Goal: Information Seeking & Learning: Understand process/instructions

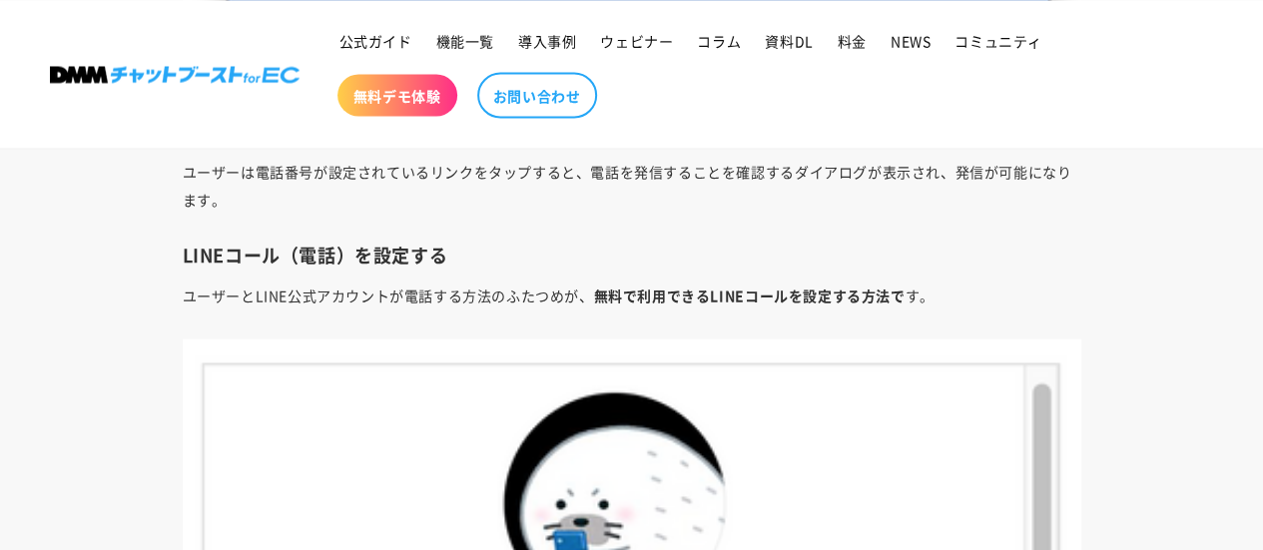
scroll to position [5434, 0]
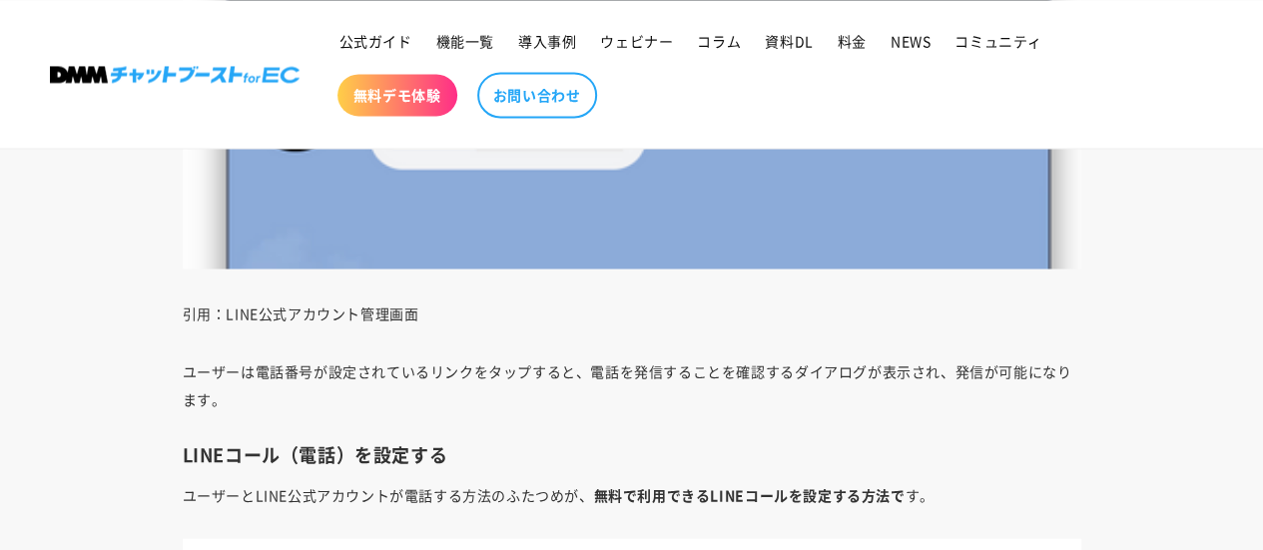
click at [631, 372] on p "ユーザーは電話番号が設定されているリンクをタップすると、電話を発信することを確認するダイアログが表示され、発信が可能になります。" at bounding box center [632, 385] width 899 height 56
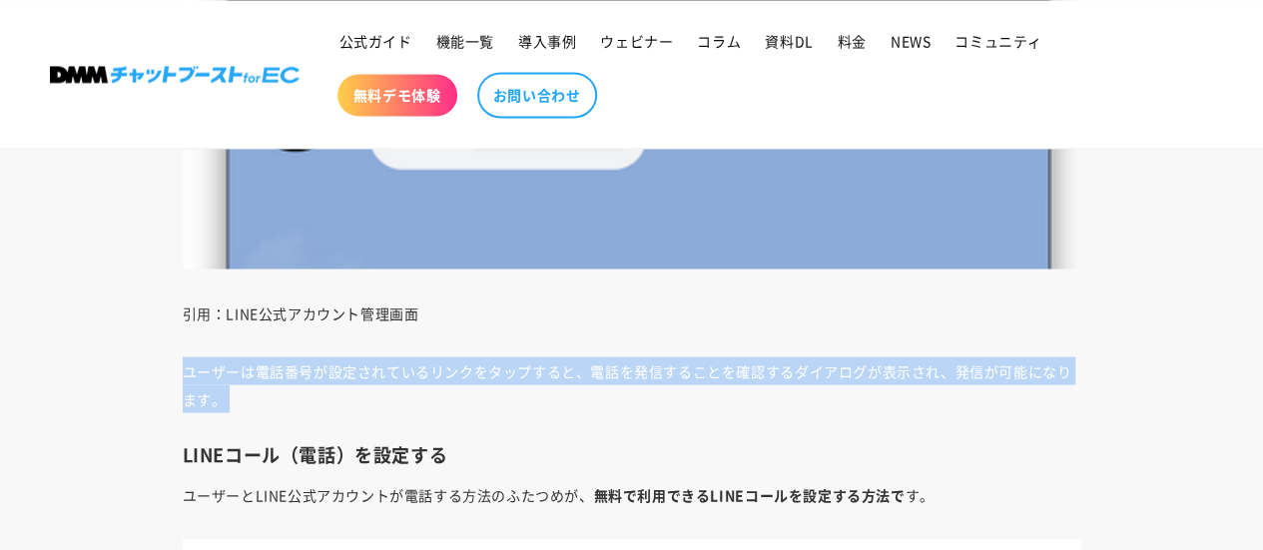
click at [631, 372] on p "ユーザーは電話番号が設定されているリンクをタップすると、電話を発信することを確認するダイアログが表示され、発信が可能になります。" at bounding box center [632, 385] width 899 height 56
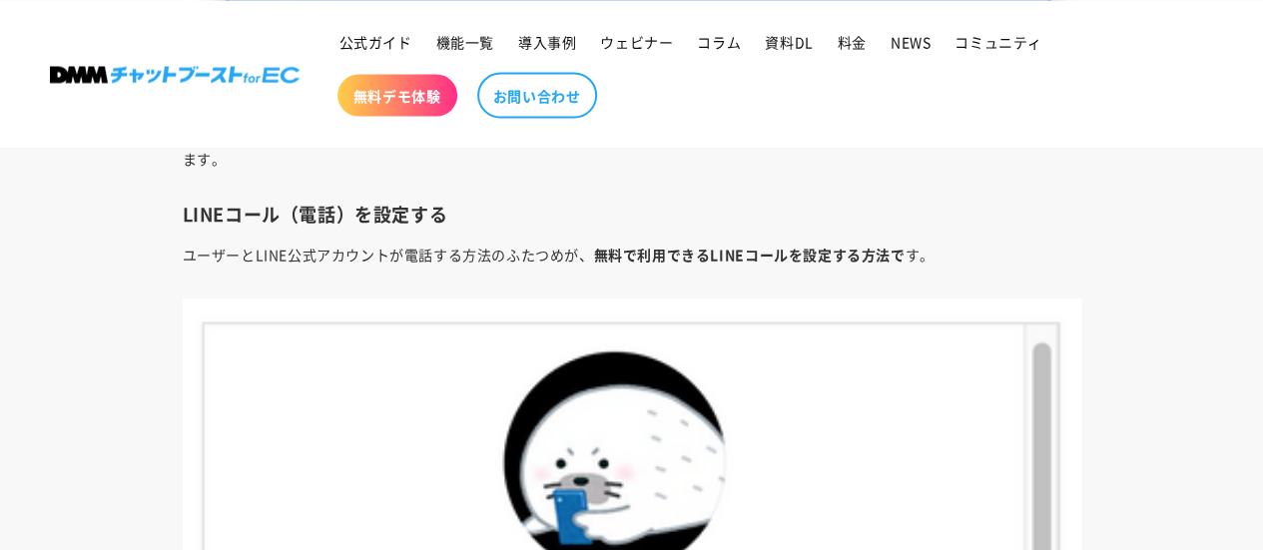
scroll to position [5734, 0]
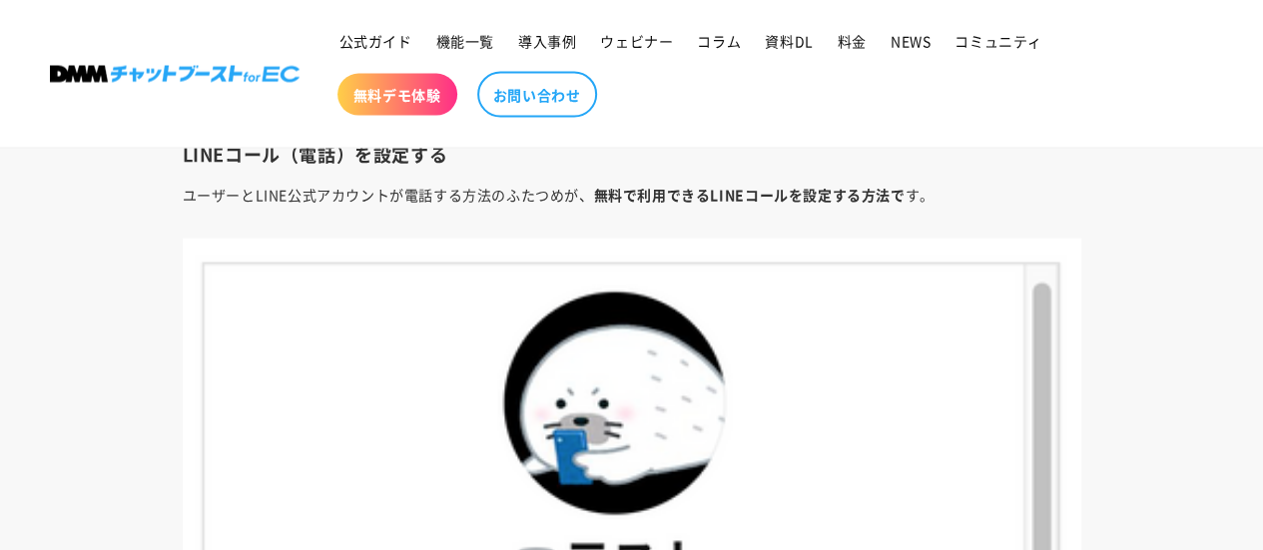
click at [296, 193] on p "ユーザーとLINE公式アカウントが電話する方法のふたつめが、 無料で利用できるLINEコールを設定する方法で す。" at bounding box center [632, 195] width 899 height 28
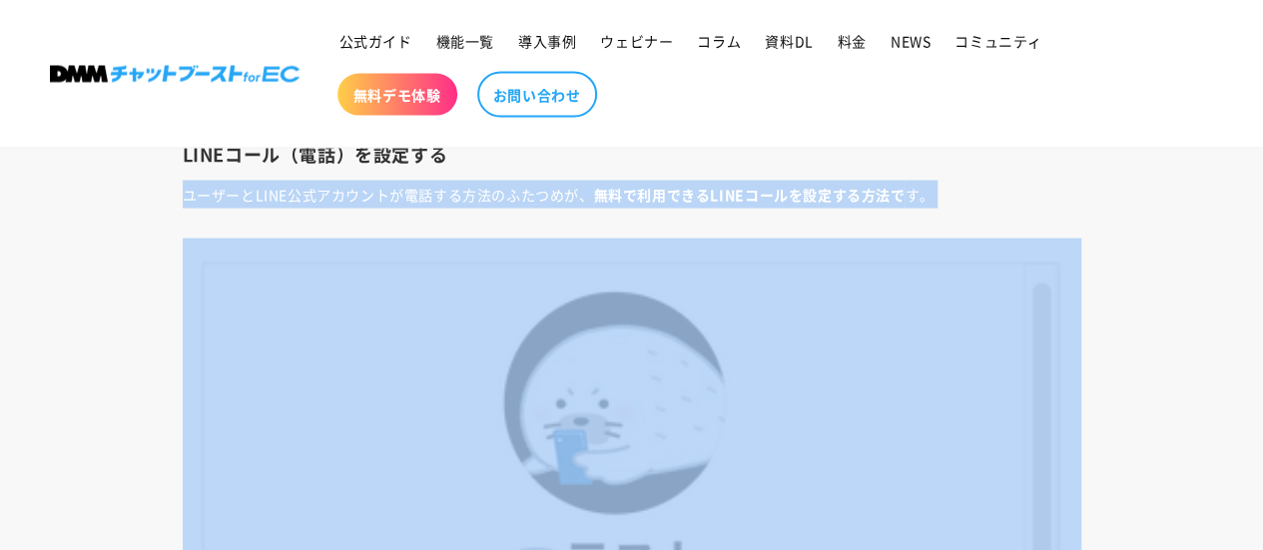
click at [296, 193] on p "ユーザーとLINE公式アカウントが電話する方法のふたつめが、 無料で利用できるLINEコールを設定する方法で す。" at bounding box center [632, 195] width 899 height 28
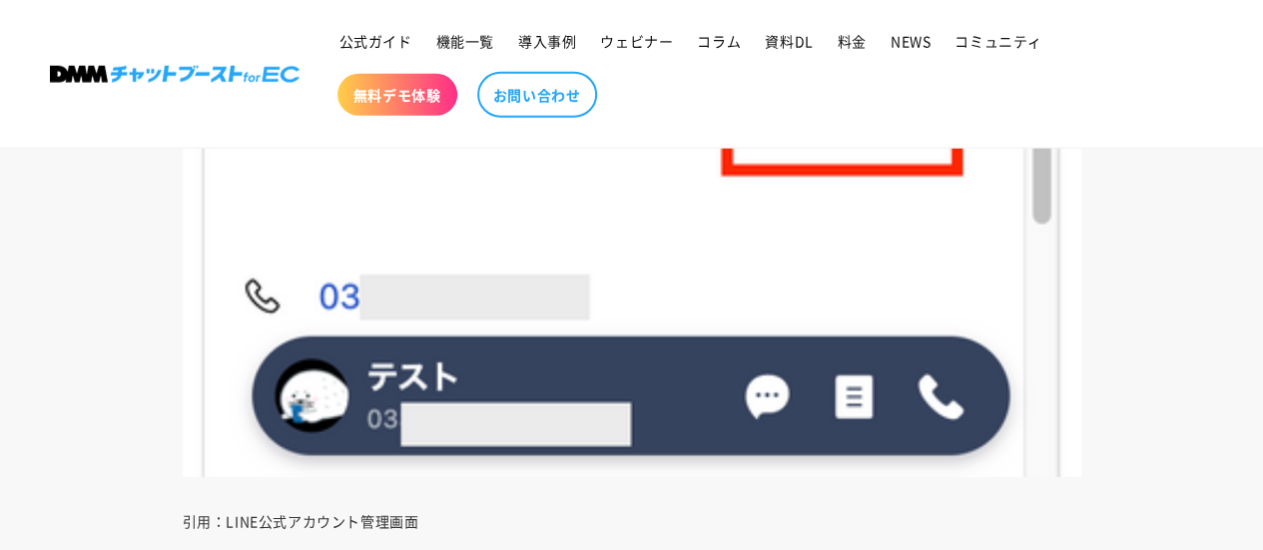
scroll to position [6832, 0]
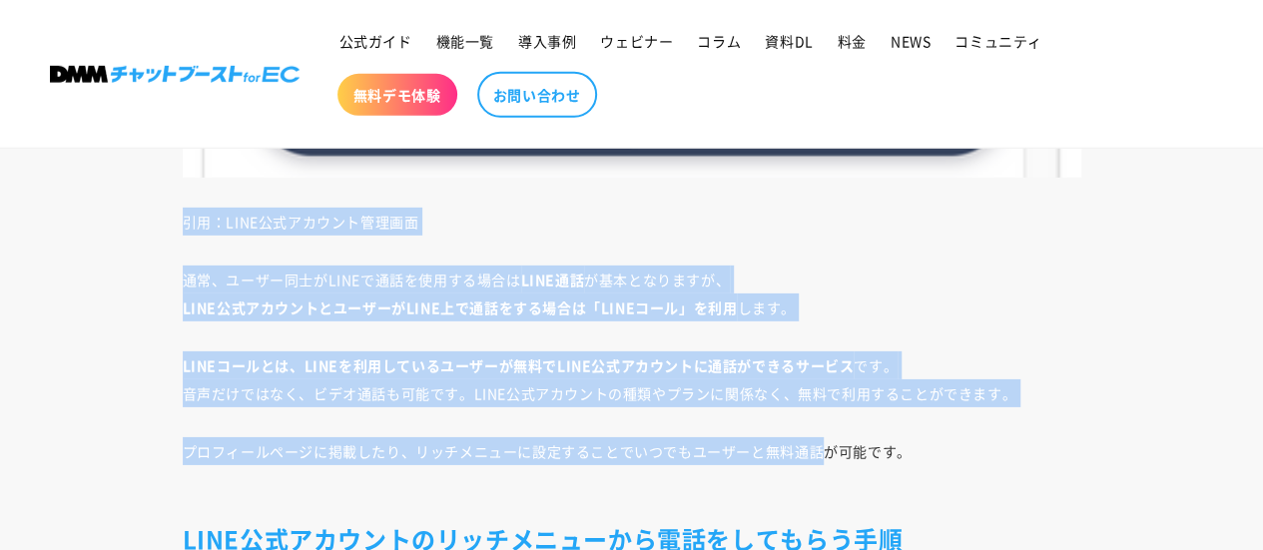
drag, startPoint x: 168, startPoint y: 211, endPoint x: 821, endPoint y: 408, distance: 682.4
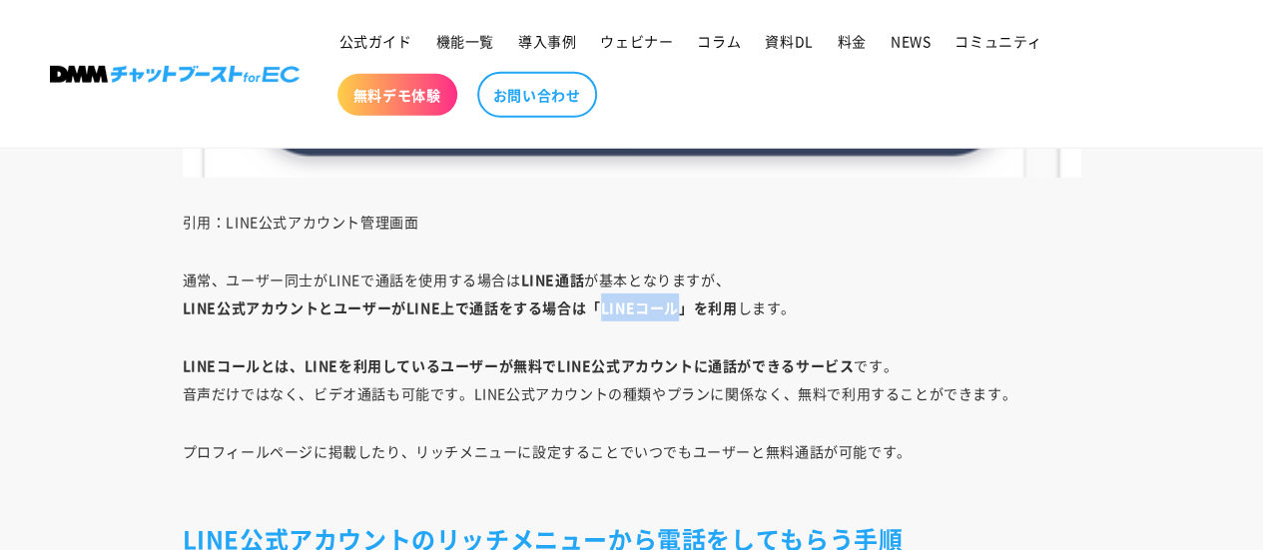
drag, startPoint x: 600, startPoint y: 303, endPoint x: 672, endPoint y: 303, distance: 71.9
click at [672, 303] on strong "LINE公式アカウントとユーザーがLINE上で通話をする場合は「LINEコール」を利用" at bounding box center [460, 308] width 555 height 20
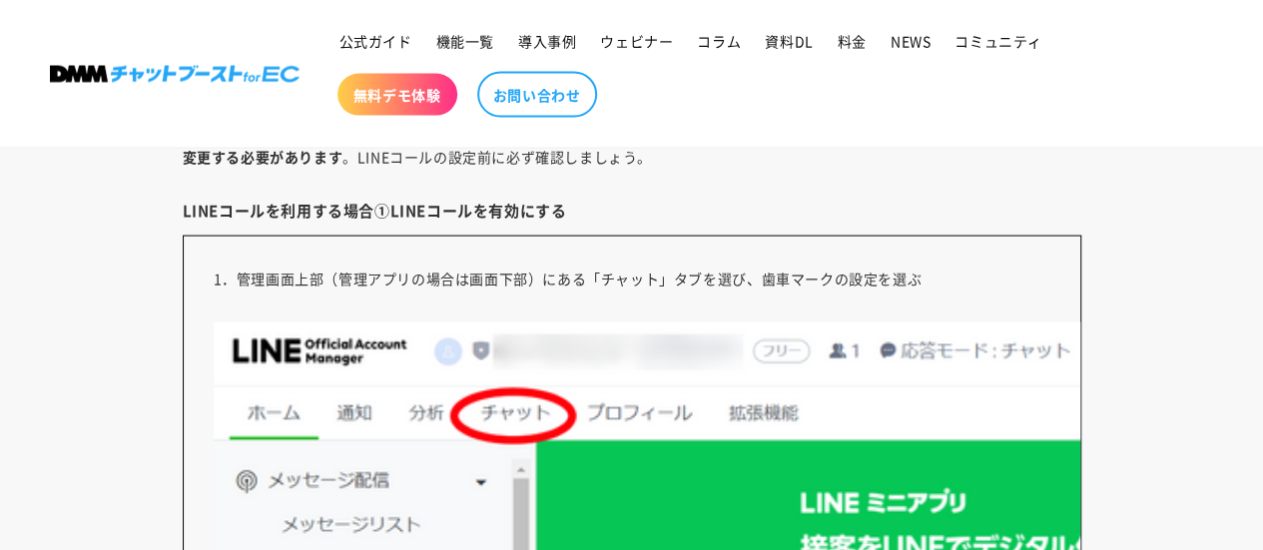
scroll to position [9429, 0]
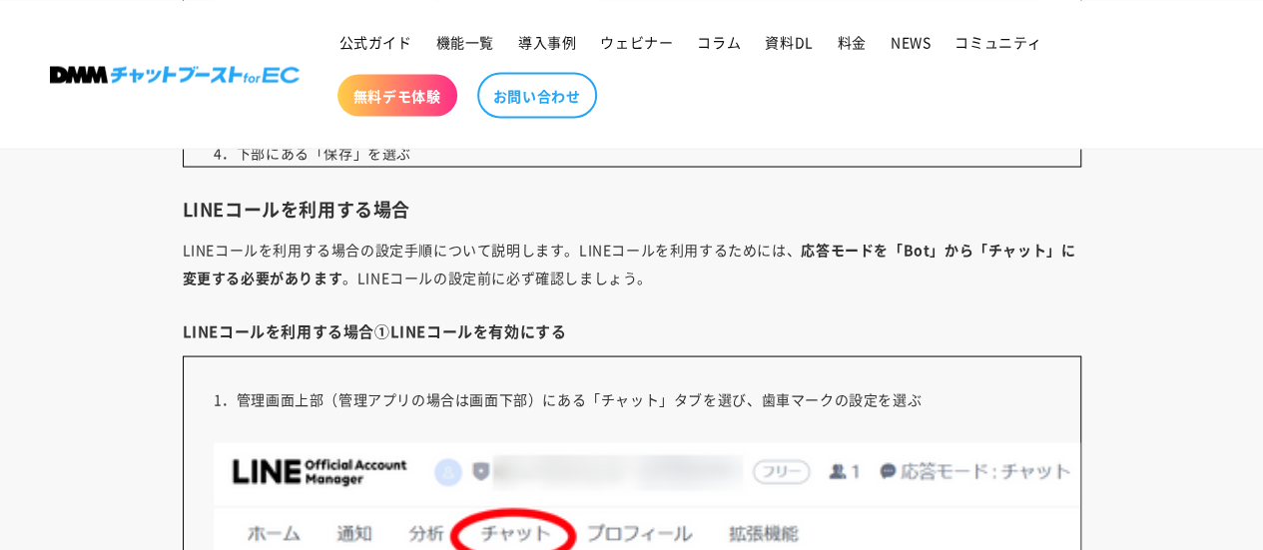
click at [569, 265] on p "LINEコールを利用する場合の設定手順について説明します。LINEコールを利用するためには、 応答モードを「Bot」から「チャット」に変更する必要があります …" at bounding box center [632, 263] width 899 height 56
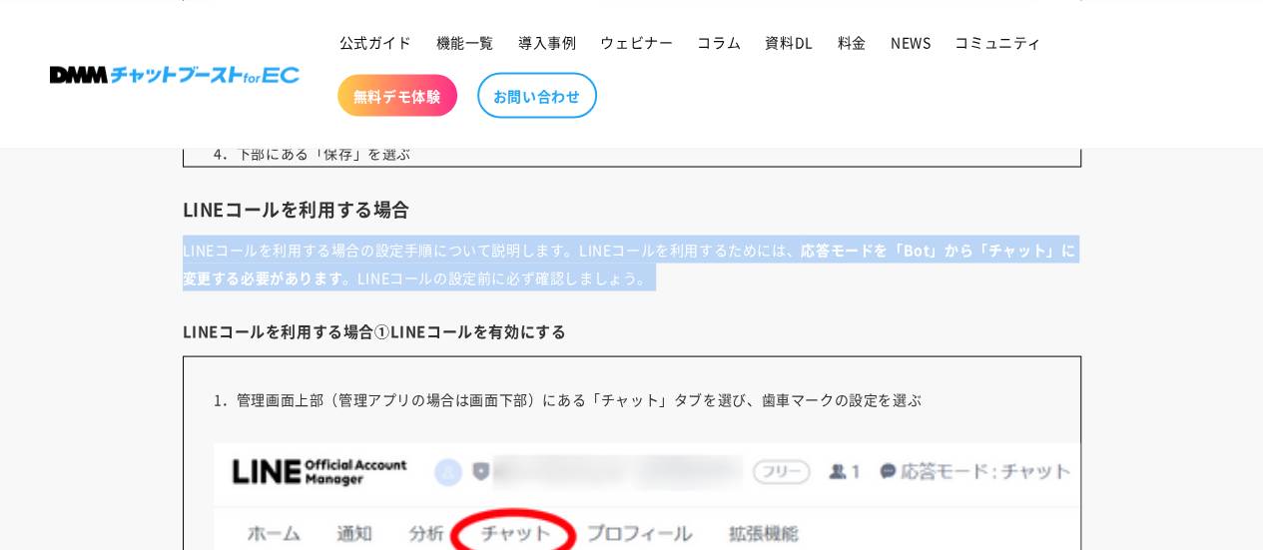
click at [569, 265] on p "LINEコールを利用する場合の設定手順について説明します。LINEコールを利用するためには、 応答モードを「Bot」から「チャット」に変更する必要があります …" at bounding box center [632, 263] width 899 height 56
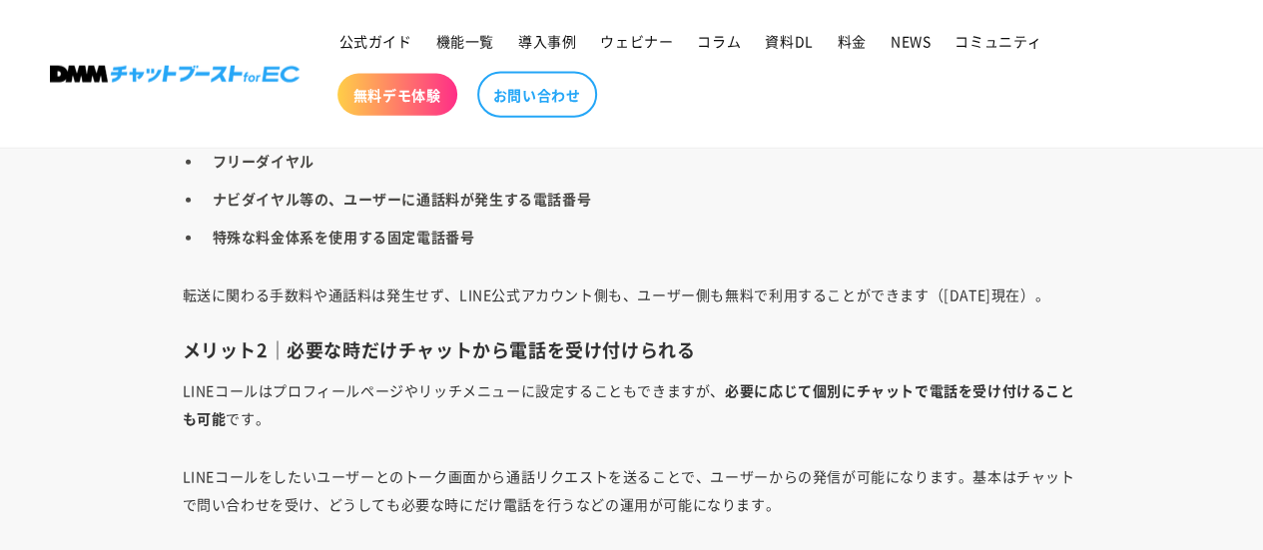
scroll to position [13823, 0]
